Goal: Transaction & Acquisition: Download file/media

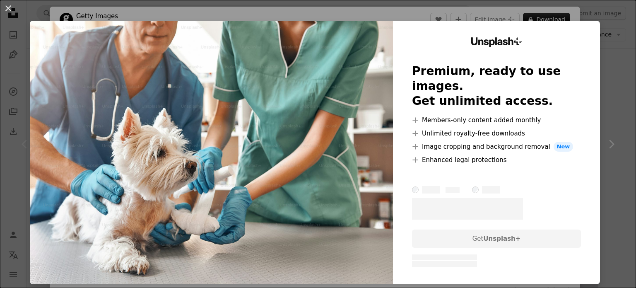
scroll to position [14, 0]
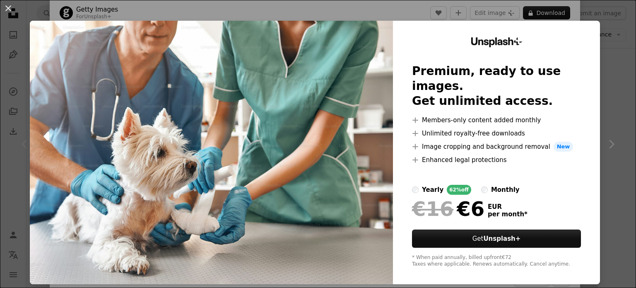
click at [573, 155] on li "A plus sign Enhanced legal protections" at bounding box center [496, 160] width 169 height 10
click at [602, 144] on div "An X shape Unsplash+ Premium, ready to use images. Get unlimited access. A plus…" at bounding box center [318, 144] width 636 height 288
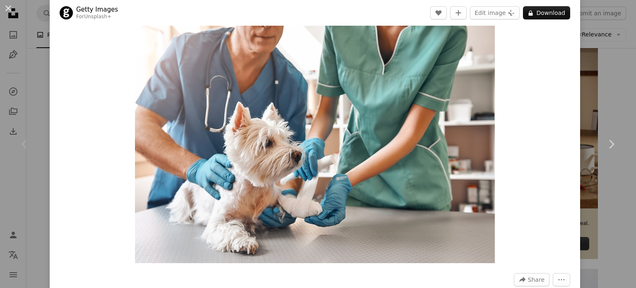
click at [581, 28] on div "An X shape Chevron left Chevron right Getty Images For Unsplash+ A heart A plus…" at bounding box center [318, 144] width 636 height 288
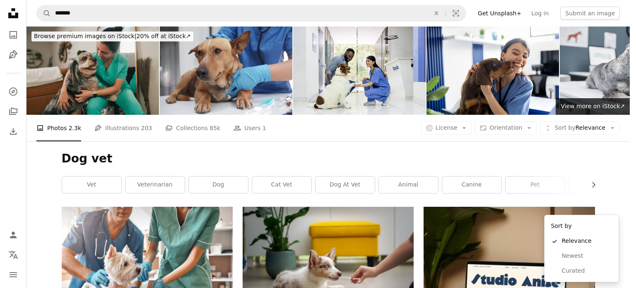
click at [581, 28] on body "A X shape Unsplash uses cookies and similar technologies to secure our site, pr…" at bounding box center [315, 144] width 630 height 288
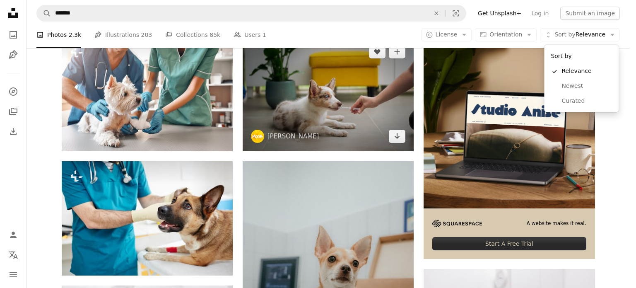
click at [365, 102] on body "A X shape Unsplash uses cookies and similar technologies to secure our site, pr…" at bounding box center [315, 144] width 630 height 288
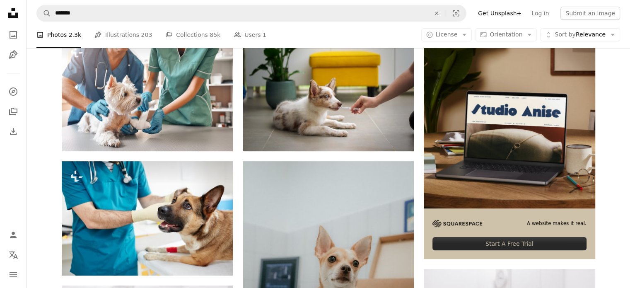
scroll to position [410, 0]
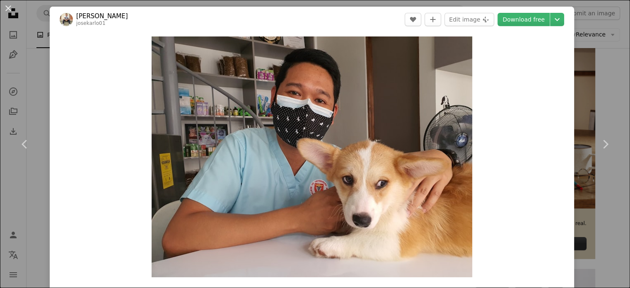
click at [433, 127] on img "Zoom in on this image" at bounding box center [312, 156] width 321 height 241
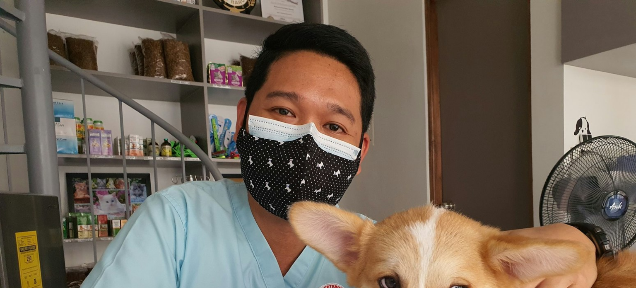
scroll to position [130, 0]
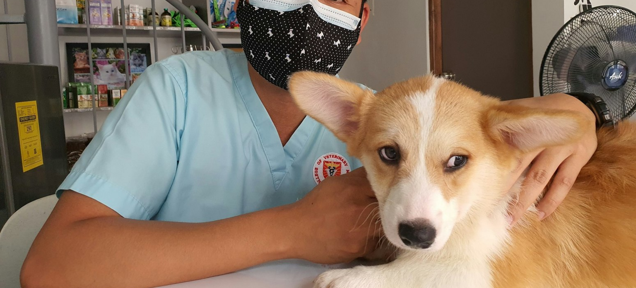
click at [534, 123] on img "Zoom out on this image" at bounding box center [318, 109] width 637 height 478
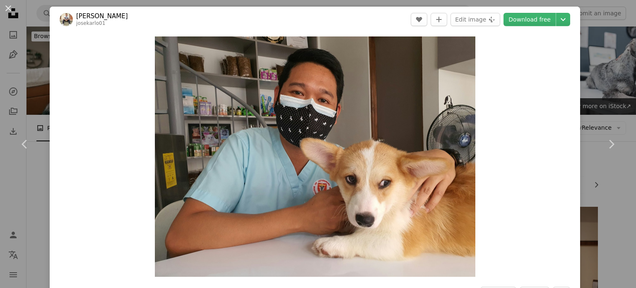
click at [584, 85] on div "An X shape Chevron left Chevron right [PERSON_NAME] josekarlo01 A heart A plus …" at bounding box center [318, 144] width 636 height 288
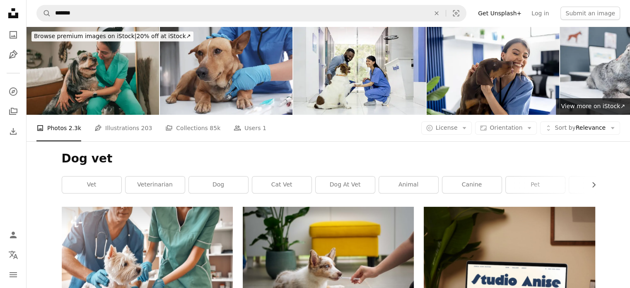
scroll to position [1524, 0]
click at [360, 176] on link "dog at vet" at bounding box center [345, 184] width 59 height 17
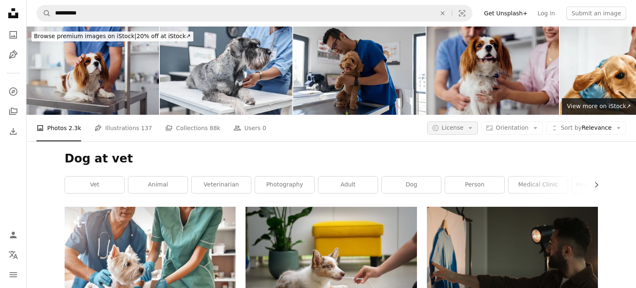
click at [468, 124] on icon "Arrow down" at bounding box center [470, 127] width 7 height 7
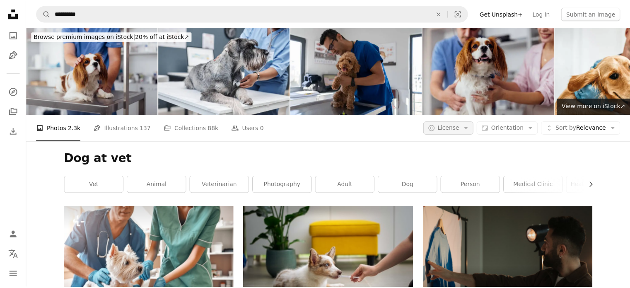
scroll to position [68, 0]
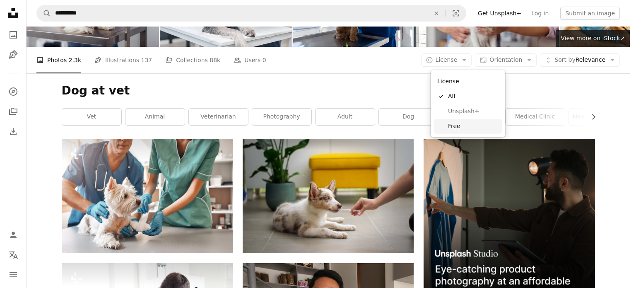
click at [458, 121] on link "Free" at bounding box center [468, 126] width 68 height 15
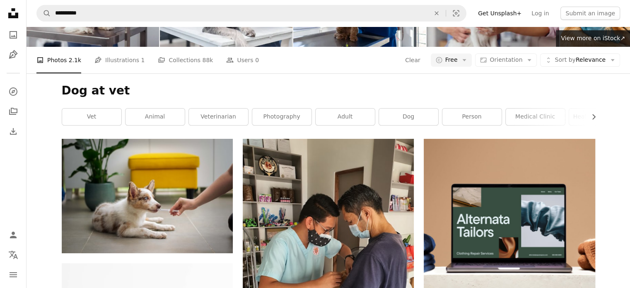
scroll to position [65, 0]
